Goal: Navigation & Orientation: Find specific page/section

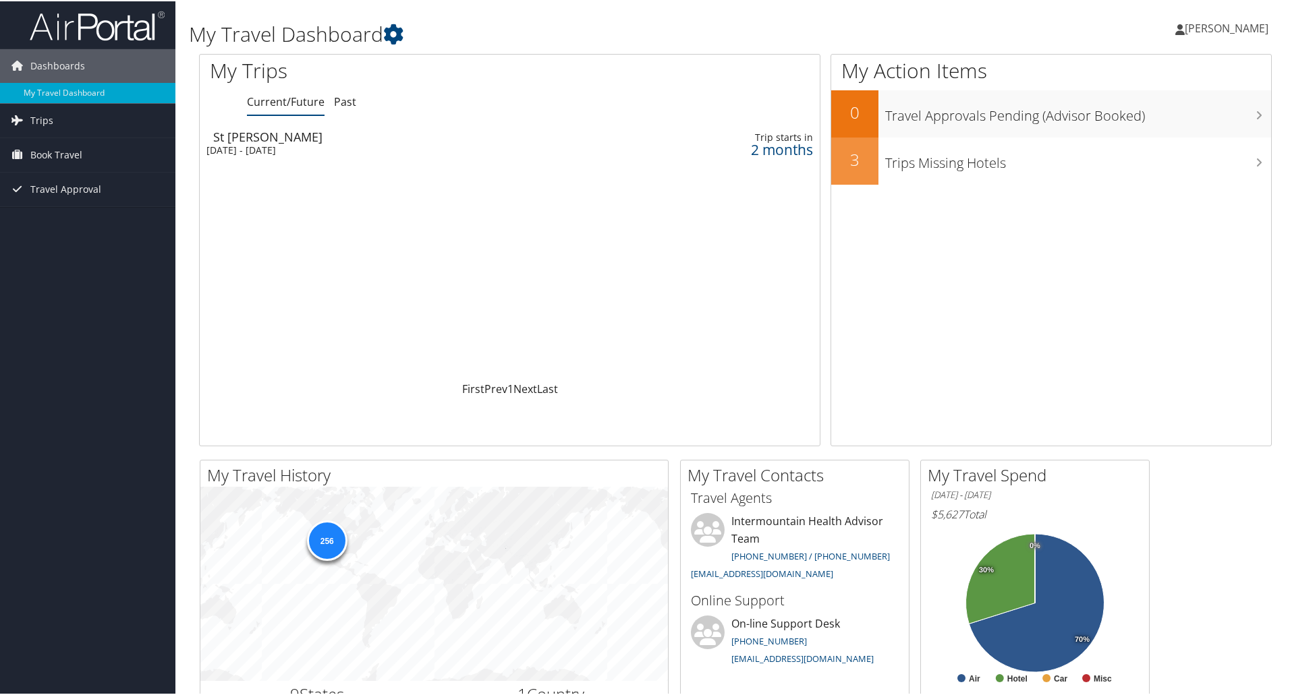
click at [1236, 26] on span "[PERSON_NAME]" at bounding box center [1226, 27] width 84 height 15
click at [1163, 115] on link "View Travel Profile" at bounding box center [1190, 120] width 150 height 23
